Goal: Transaction & Acquisition: Purchase product/service

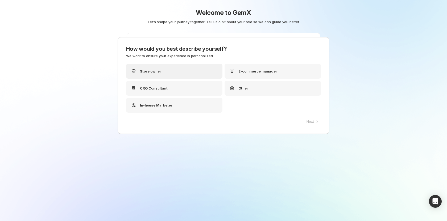
click at [185, 71] on div "Store owner" at bounding box center [174, 71] width 96 height 15
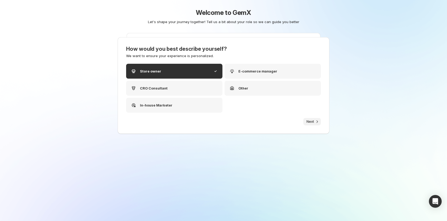
click at [316, 122] on icon "button" at bounding box center [316, 121] width 5 height 5
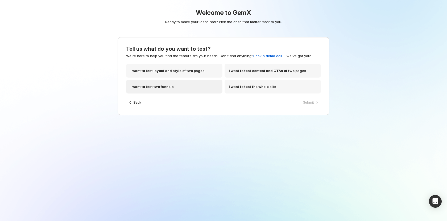
click at [169, 83] on div "I want to test two funnels" at bounding box center [174, 87] width 96 height 14
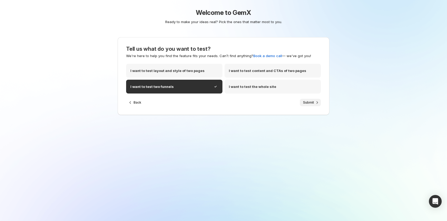
click at [313, 105] on button "Submit" at bounding box center [310, 102] width 21 height 7
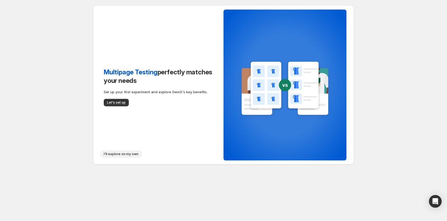
click at [122, 153] on span "I'll explore on my own" at bounding box center [121, 154] width 35 height 4
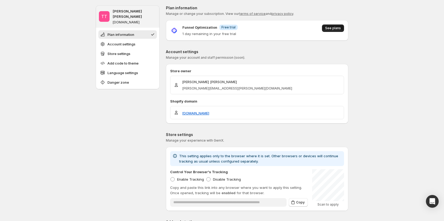
click at [335, 27] on span "See plans" at bounding box center [333, 28] width 16 height 4
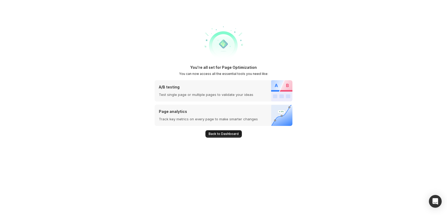
click at [226, 132] on button "Back to Dashboard" at bounding box center [223, 133] width 36 height 7
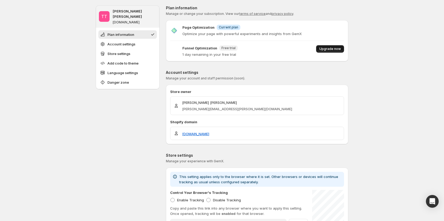
click at [331, 49] on span "Upgrade now" at bounding box center [330, 49] width 22 height 4
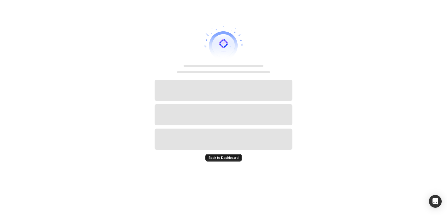
click at [234, 160] on span "Back to Dashboard" at bounding box center [223, 158] width 30 height 4
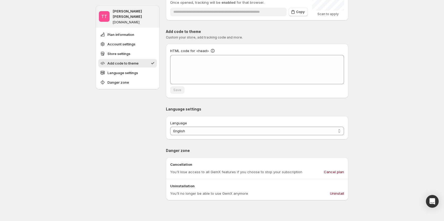
scroll to position [194, 0]
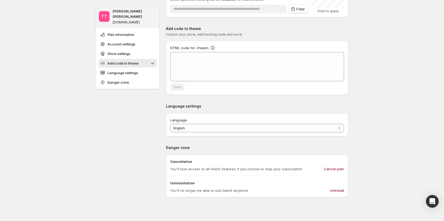
click at [398, 95] on div "**********" at bounding box center [222, 86] width 444 height 560
click at [381, 68] on div "**********" at bounding box center [222, 86] width 444 height 560
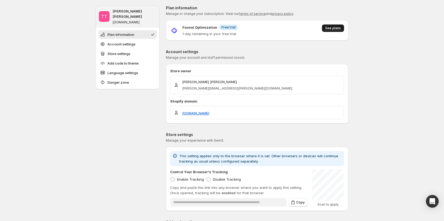
click at [340, 28] on span "See plans" at bounding box center [333, 28] width 16 height 4
